Goal: Transaction & Acquisition: Purchase product/service

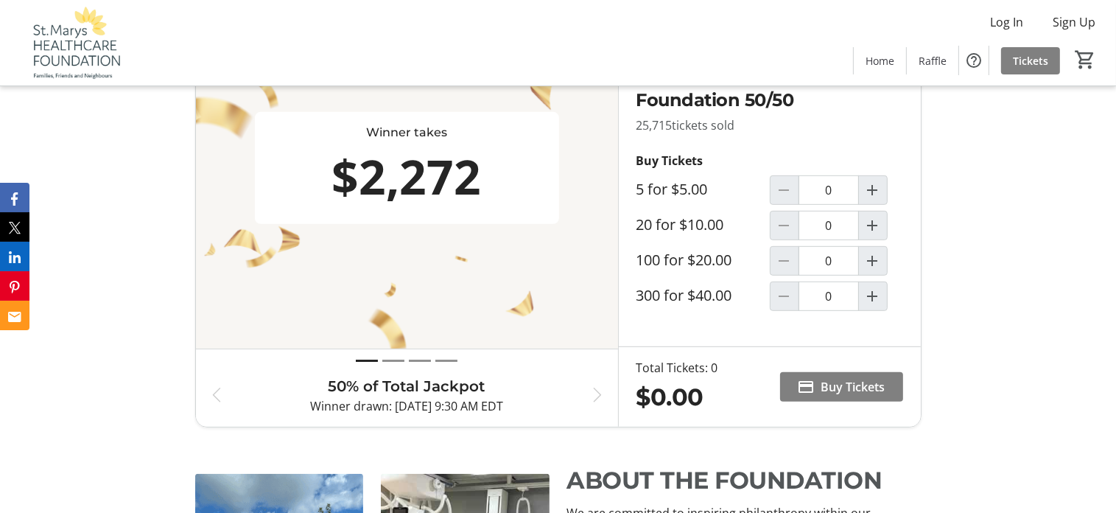
scroll to position [810, 0]
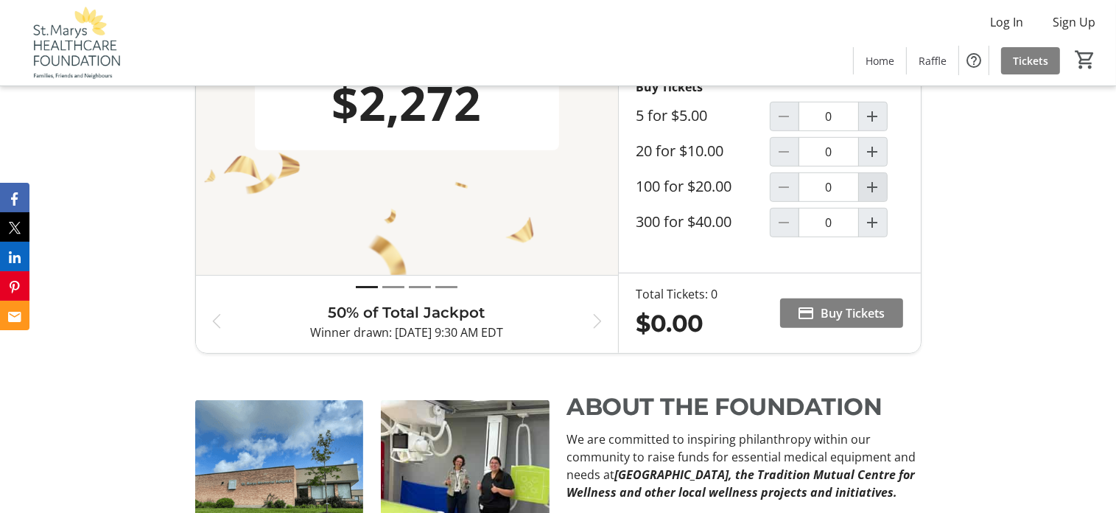
click at [878, 191] on mat-icon "Increment by one" at bounding box center [873, 187] width 18 height 18
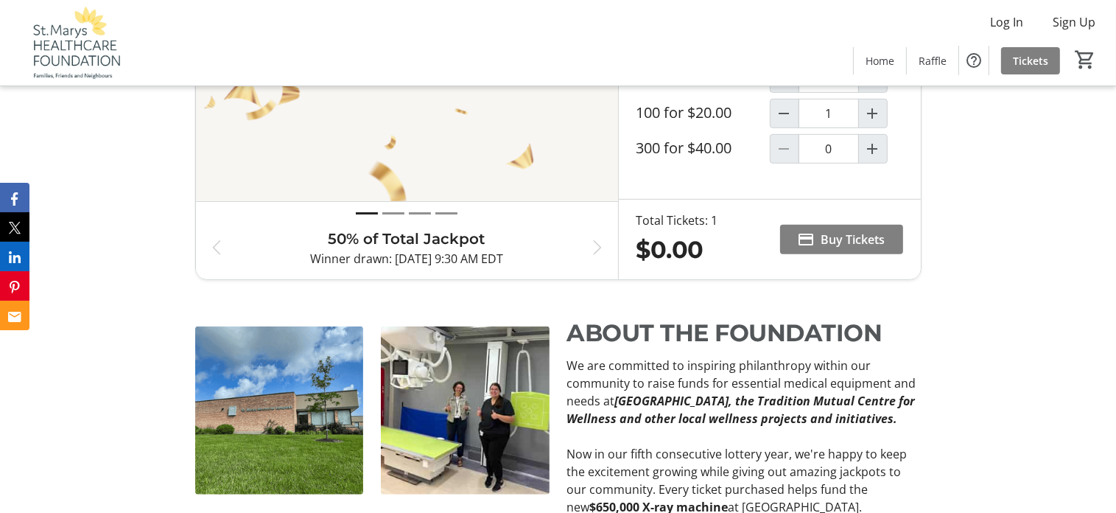
type input "1"
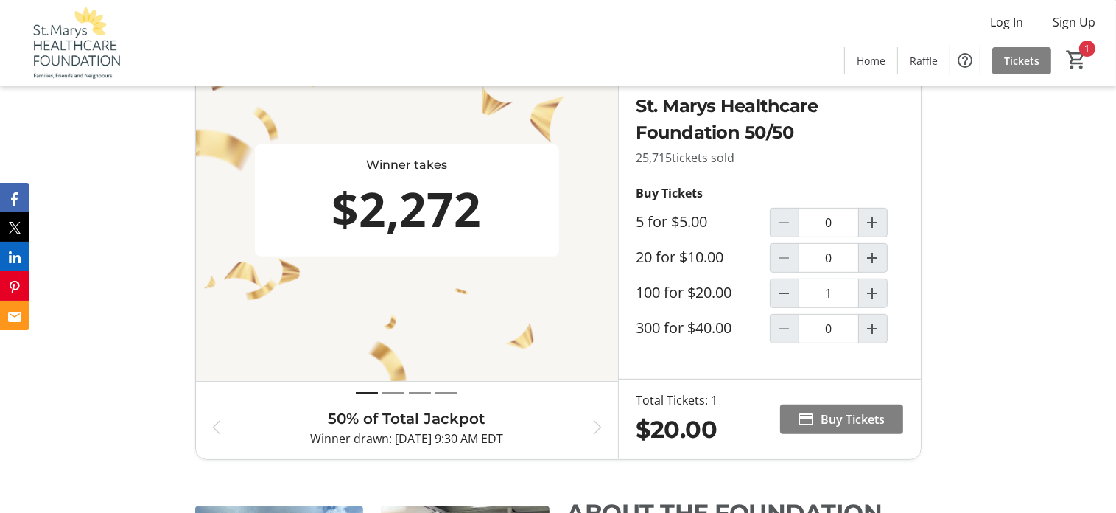
scroll to position [891, 0]
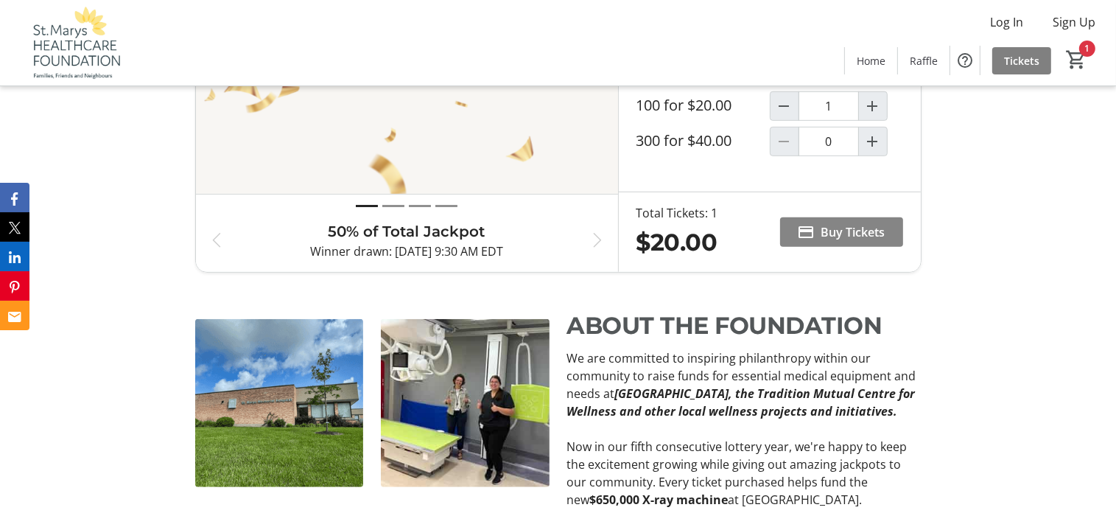
click at [846, 230] on span "Buy Tickets" at bounding box center [853, 232] width 64 height 18
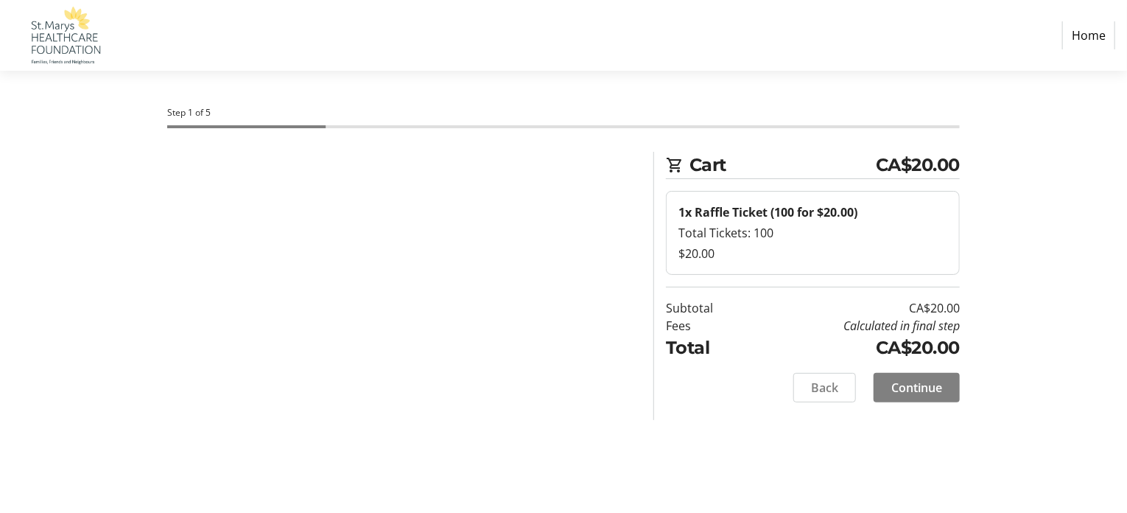
select select "CA"
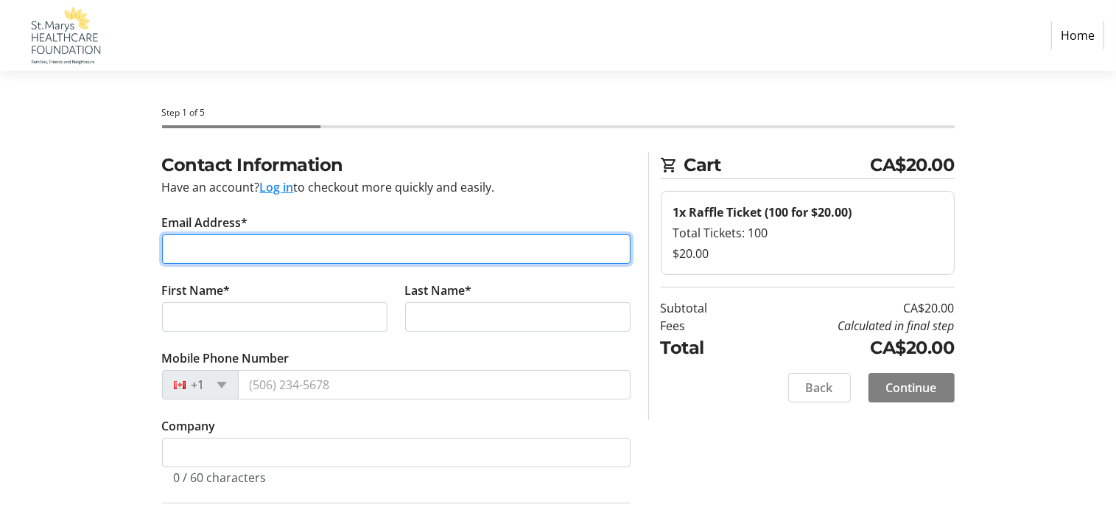
click at [233, 242] on input "Email Address*" at bounding box center [396, 248] width 468 height 29
type input "mworthe@outlook.com"
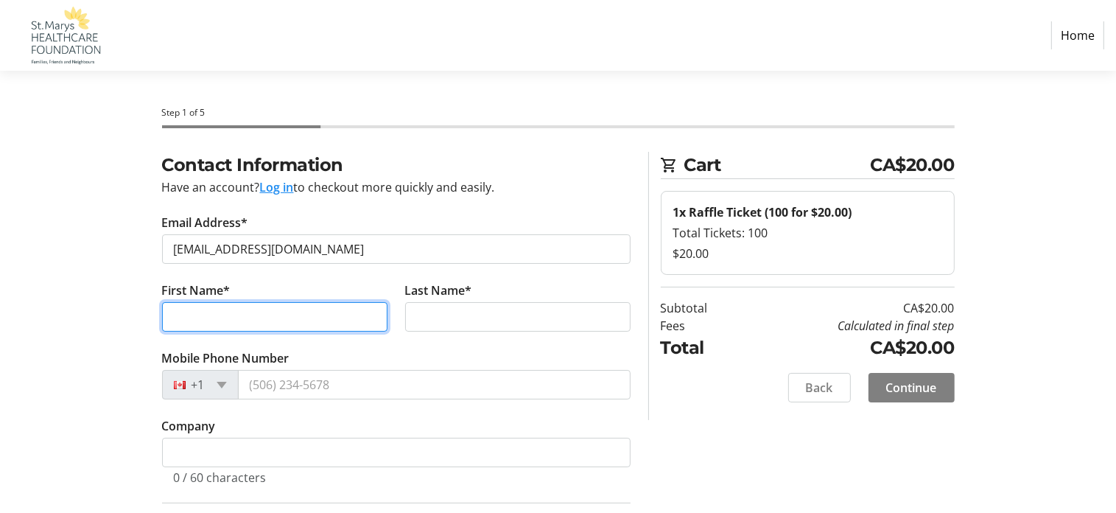
type input "Michele"
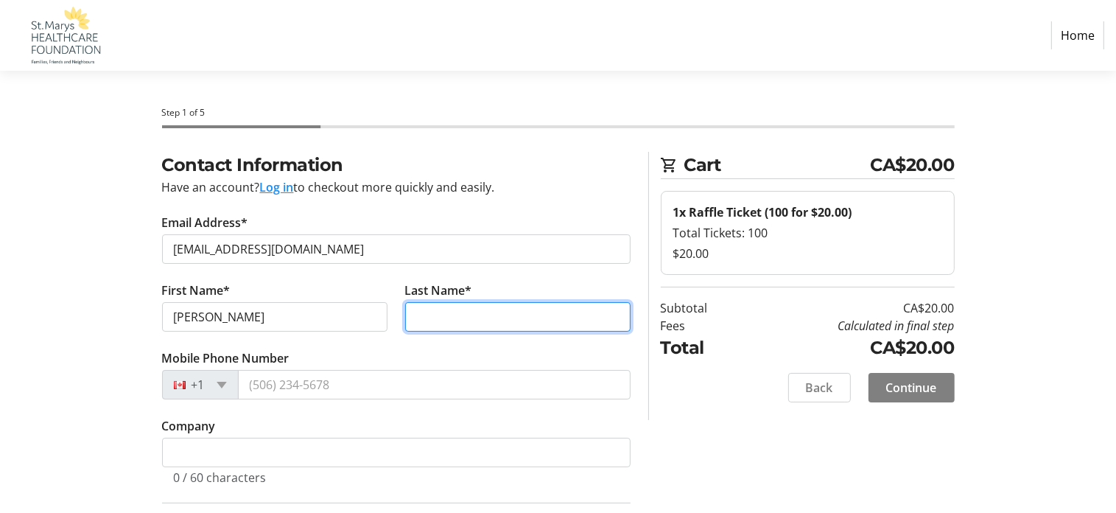
type input "Wigglesworth"
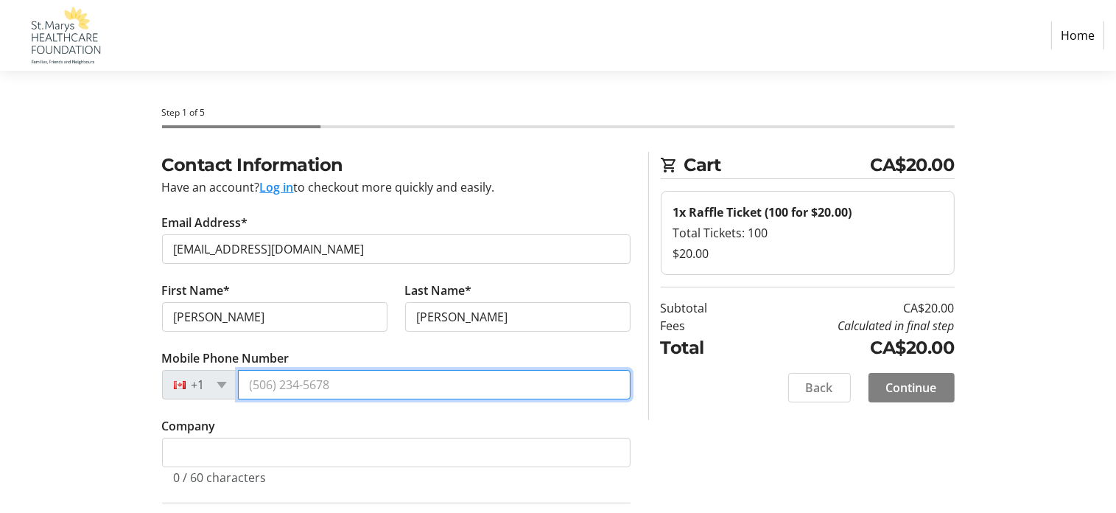
type input "(226) 748-4386"
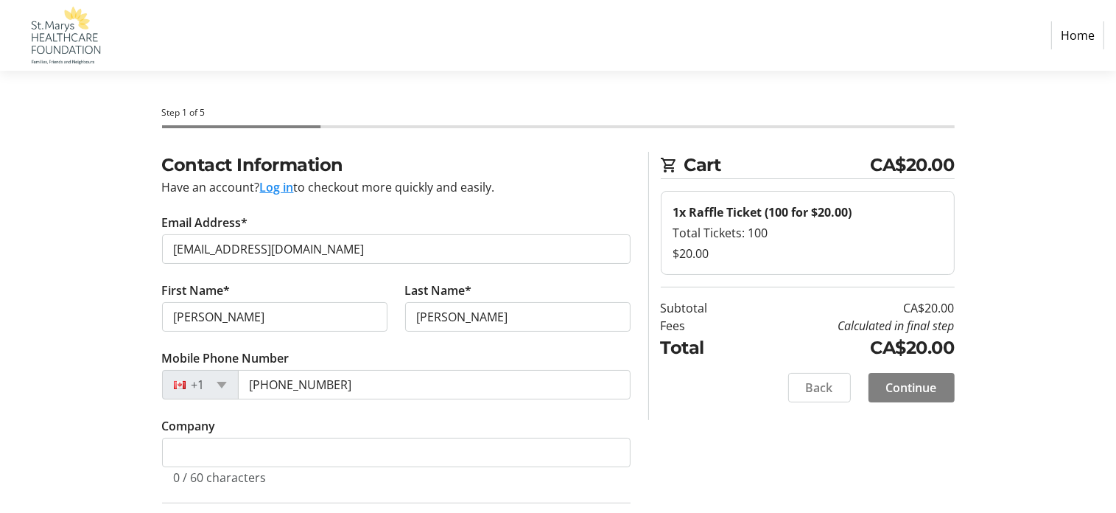
type input "117 First St. W."
type input "Elmira"
select select "ON"
type input "N3B1G8"
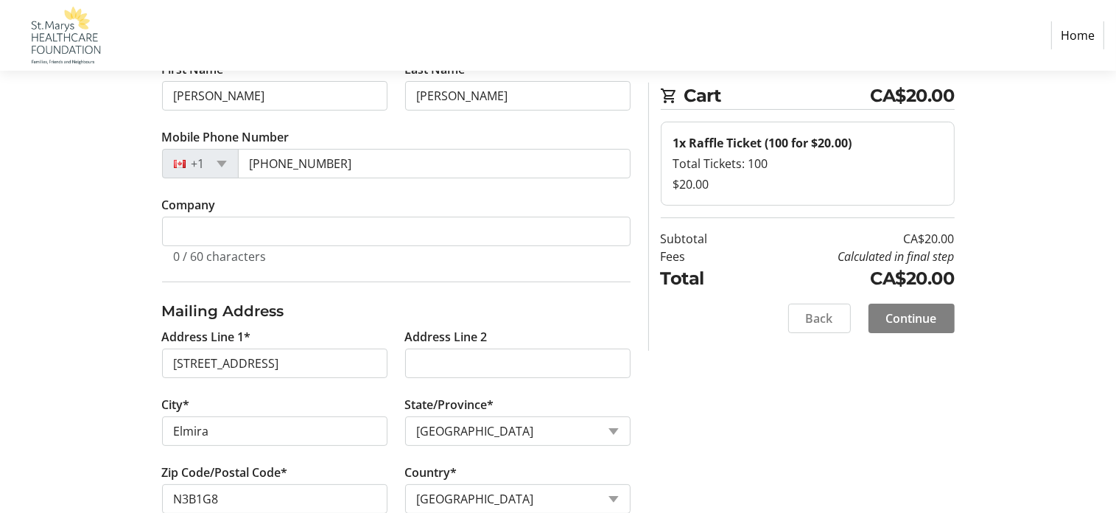
scroll to position [295, 0]
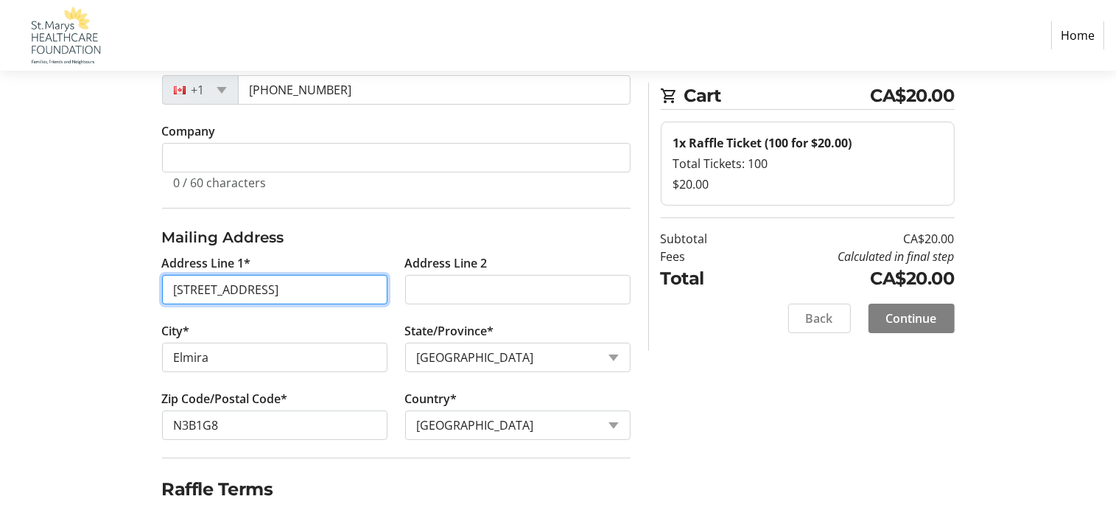
click at [262, 282] on input "117 First St. W." at bounding box center [274, 289] width 225 height 29
type input "166 St. John St. N PO Box 764"
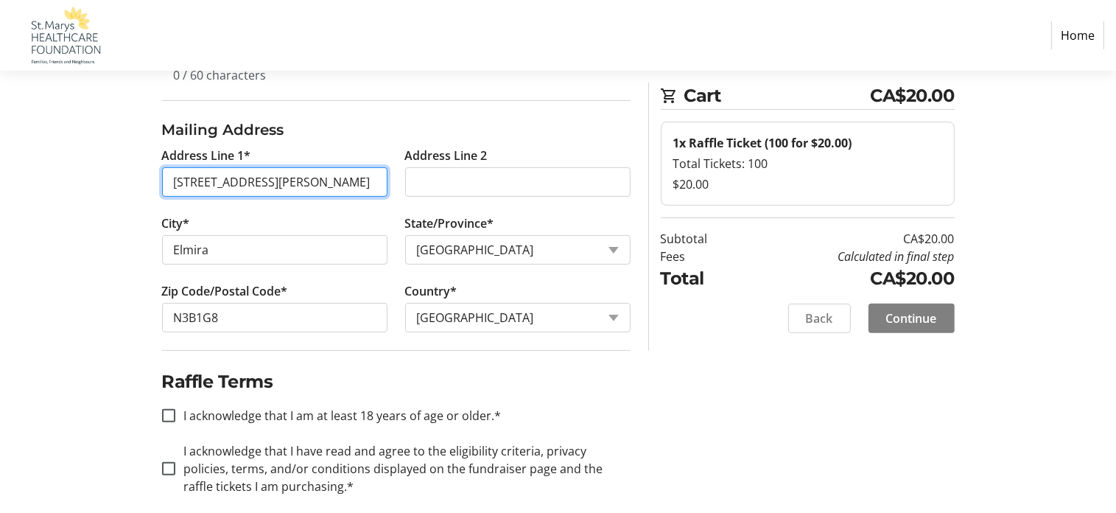
scroll to position [418, 0]
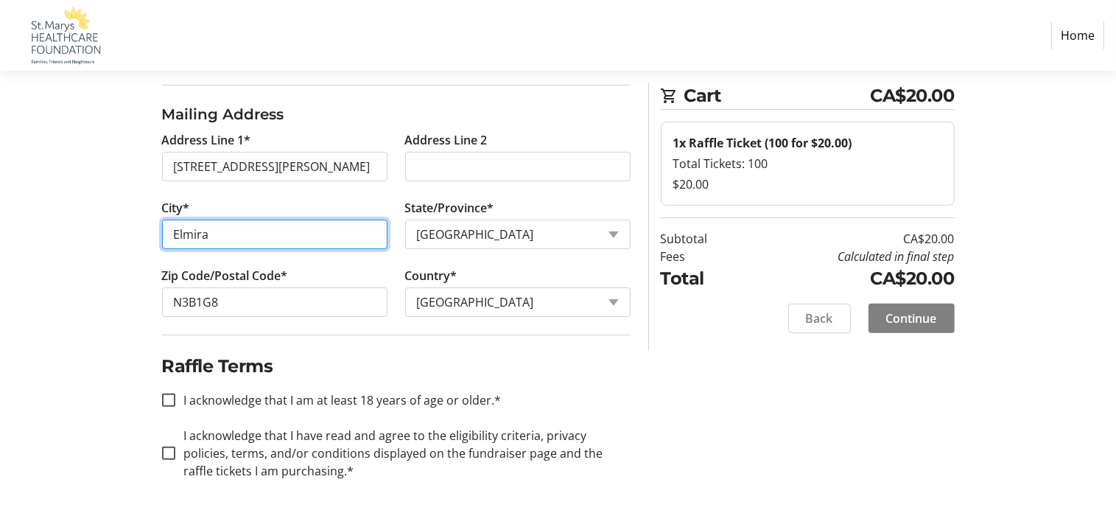
click at [324, 232] on input "Elmira" at bounding box center [274, 233] width 225 height 29
type input "St. Marys"
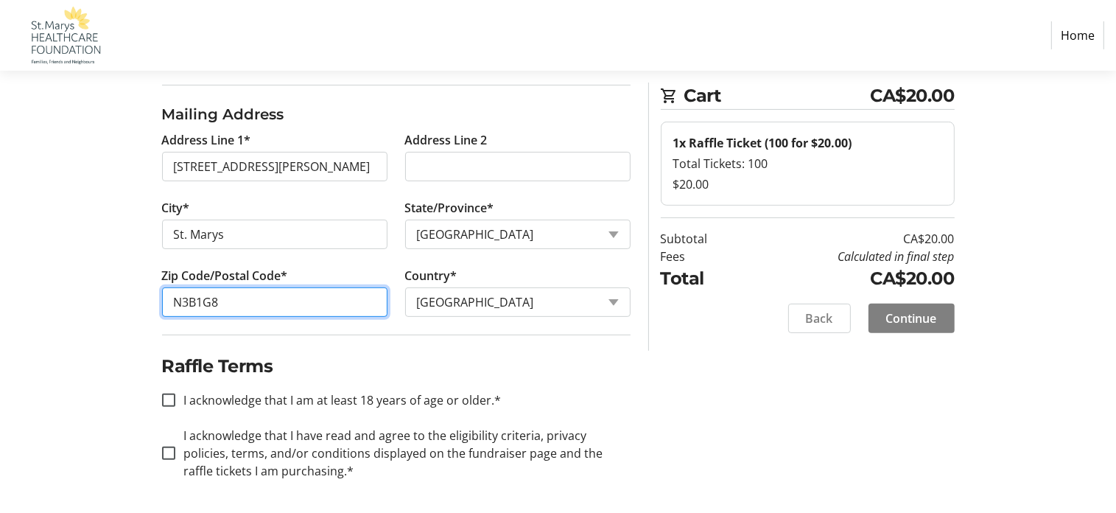
click at [319, 295] on input "N3B1G8" at bounding box center [274, 301] width 225 height 29
type input "N4X1B5"
click at [173, 394] on input "I acknowledge that I am at least 18 years of age or older.*" at bounding box center [168, 399] width 13 height 13
checkbox input "true"
drag, startPoint x: 165, startPoint y: 450, endPoint x: 200, endPoint y: 447, distance: 34.7
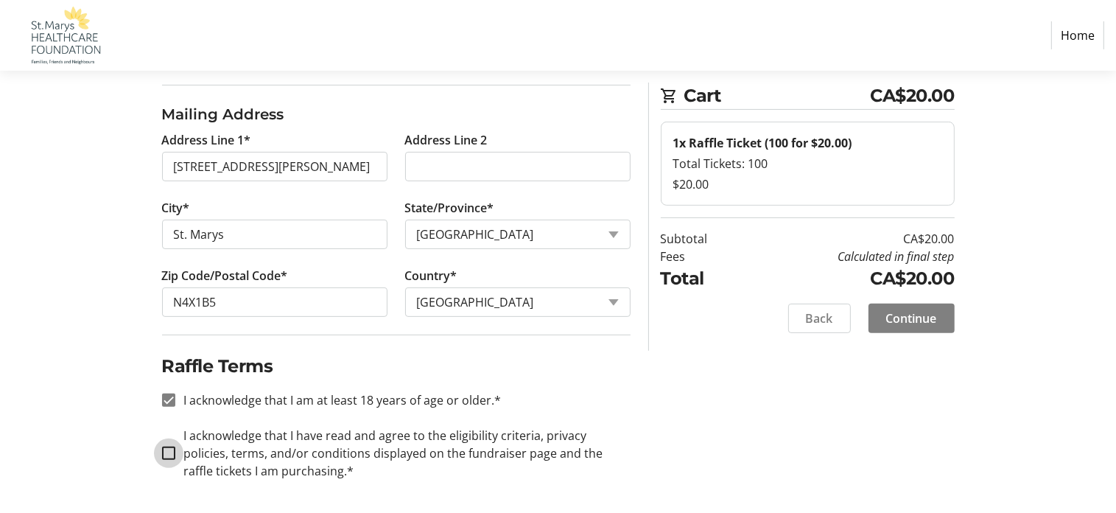
click at [166, 449] on input "I acknowledge that I have read and agree to the eligibility criteria, privacy p…" at bounding box center [168, 452] width 13 height 13
checkbox input "true"
click at [908, 314] on span "Continue" at bounding box center [911, 318] width 51 height 18
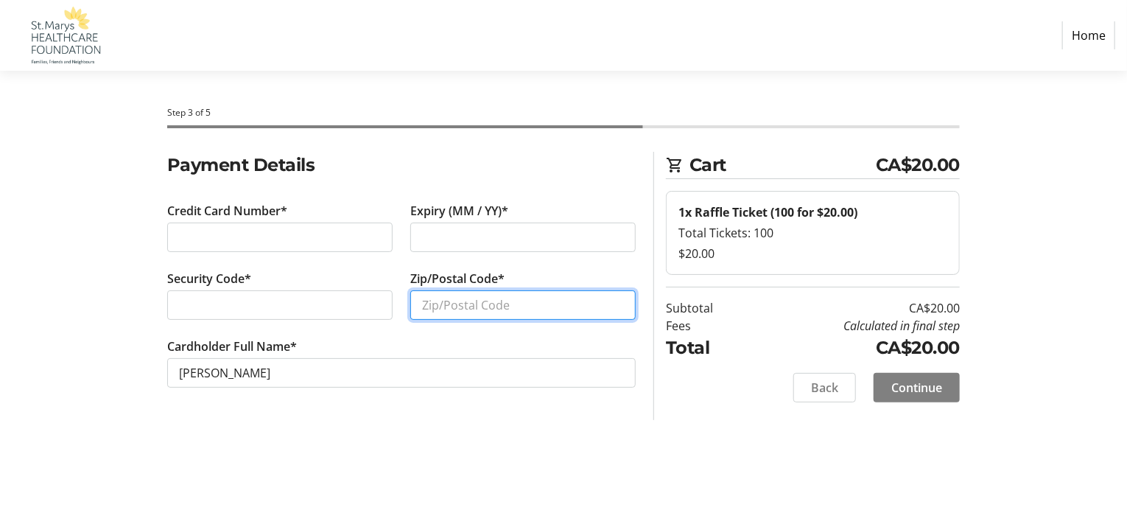
click at [490, 306] on input "Zip/Postal Code*" at bounding box center [522, 304] width 225 height 29
click at [482, 305] on input "N4X" at bounding box center [522, 304] width 225 height 29
type input "N4X 1B5"
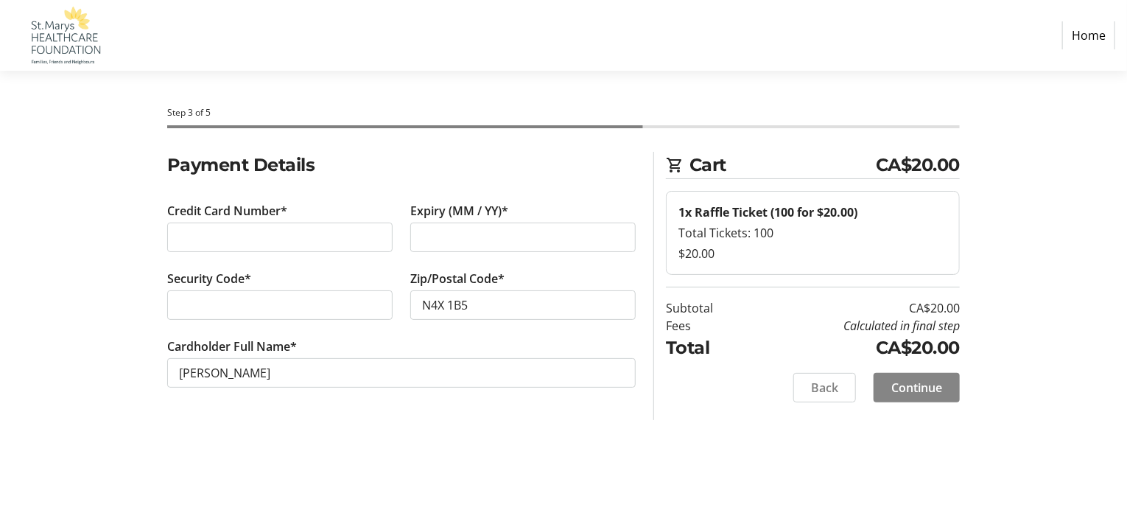
click at [904, 387] on span "Continue" at bounding box center [916, 388] width 51 height 18
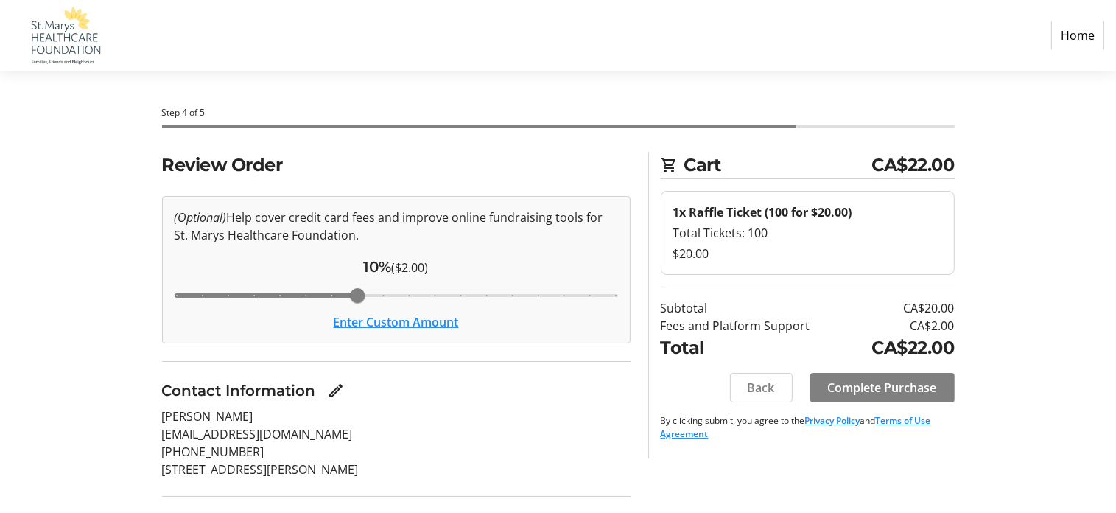
scroll to position [74, 0]
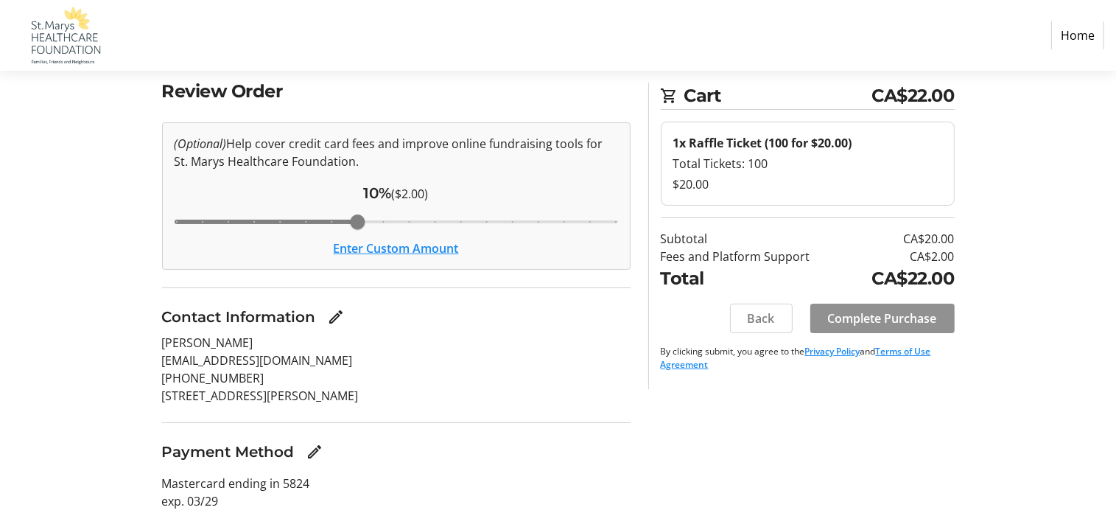
click at [864, 323] on span "Complete Purchase" at bounding box center [882, 318] width 109 height 18
